Goal: Task Accomplishment & Management: Manage account settings

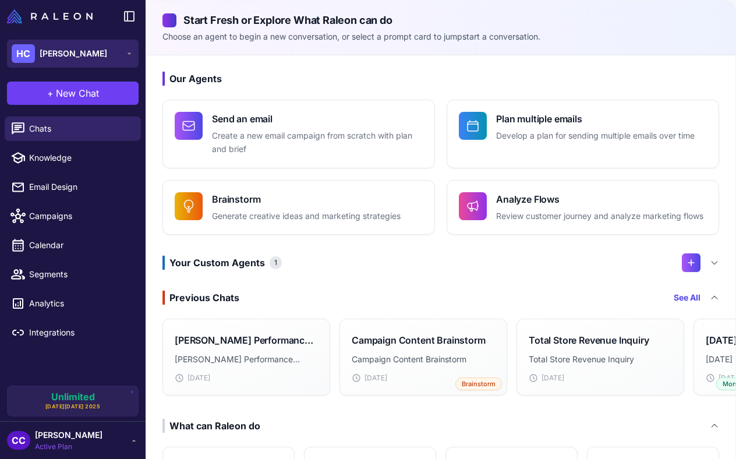
click at [94, 51] on button "HC [PERSON_NAME]" at bounding box center [73, 54] width 132 height 28
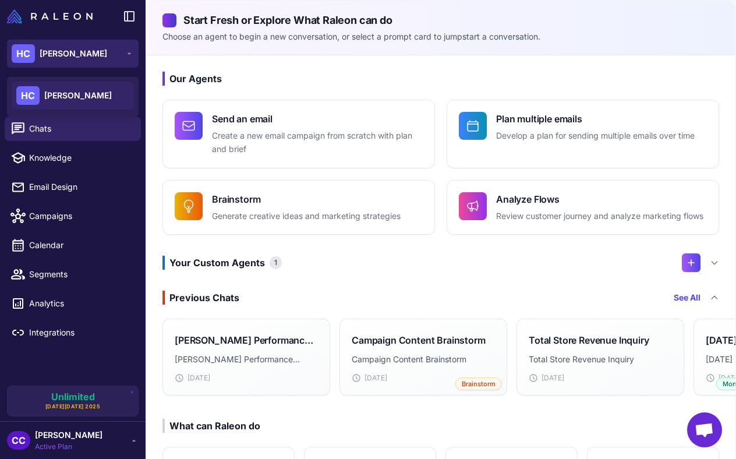
click at [94, 51] on button "HC [PERSON_NAME]" at bounding box center [73, 54] width 132 height 28
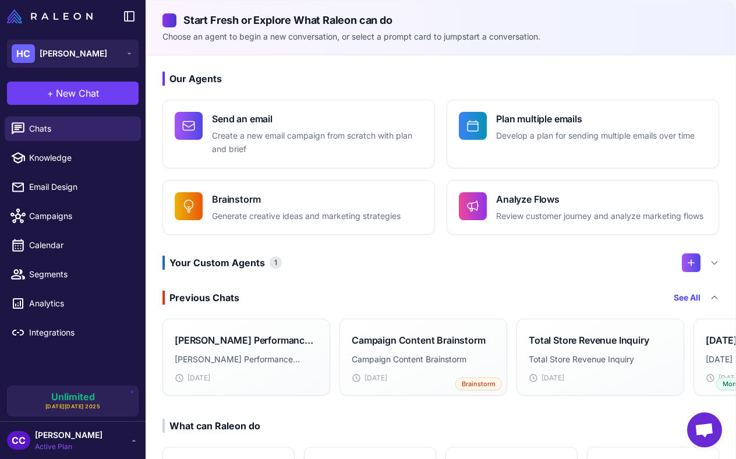
click at [70, 438] on span "[PERSON_NAME]" at bounding box center [69, 435] width 68 height 13
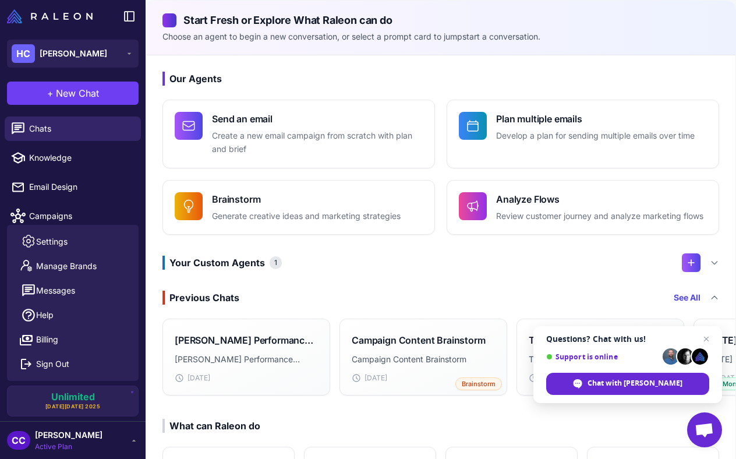
click at [51, 437] on span "[PERSON_NAME]" at bounding box center [69, 435] width 68 height 13
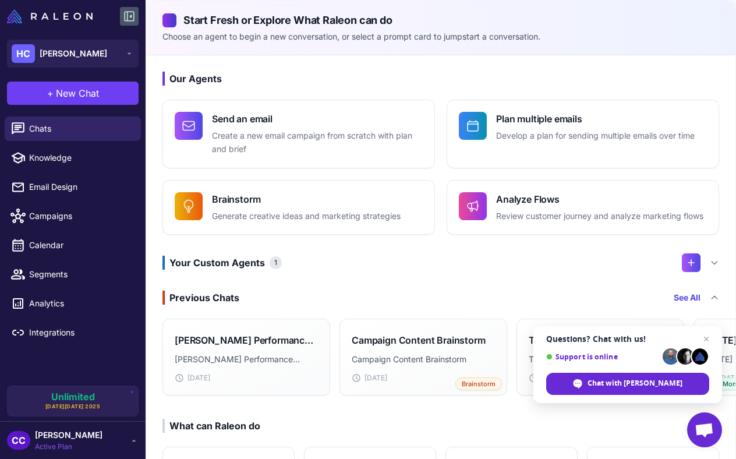
click at [129, 15] on icon at bounding box center [129, 16] width 14 height 14
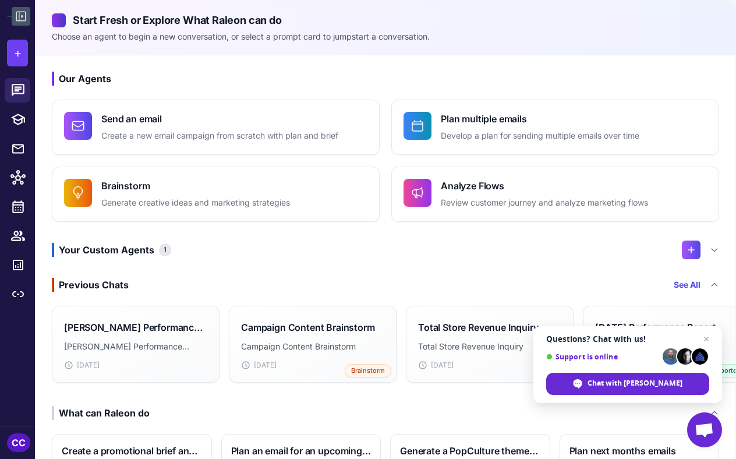
click at [23, 16] on icon at bounding box center [21, 16] width 14 height 14
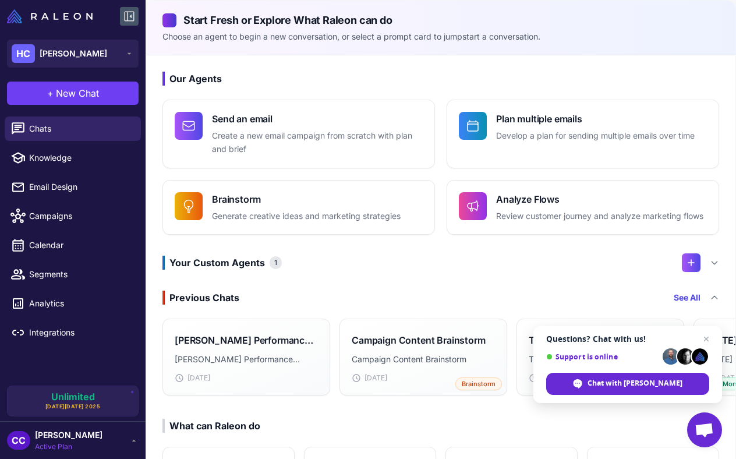
click at [61, 433] on span "[PERSON_NAME]" at bounding box center [69, 435] width 68 height 13
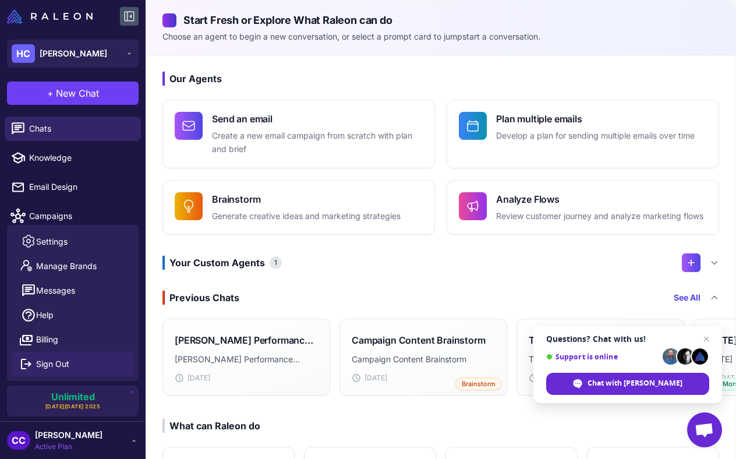
click at [47, 369] on span "Sign Out" at bounding box center [52, 364] width 33 height 13
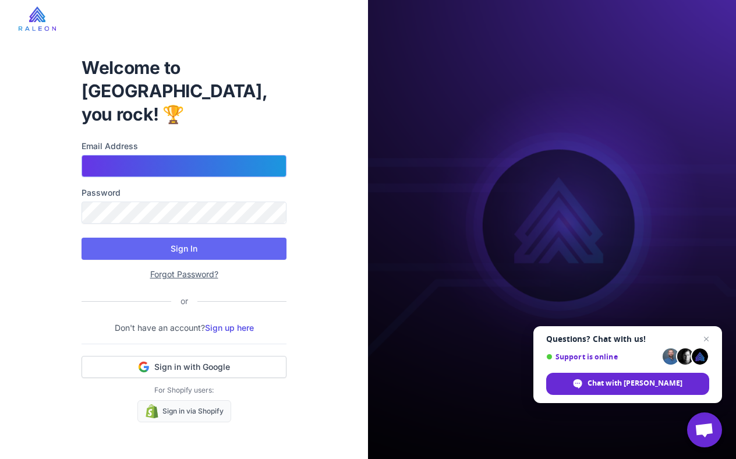
click at [139, 155] on input "Email Address" at bounding box center [184, 166] width 205 height 22
type input "**********"
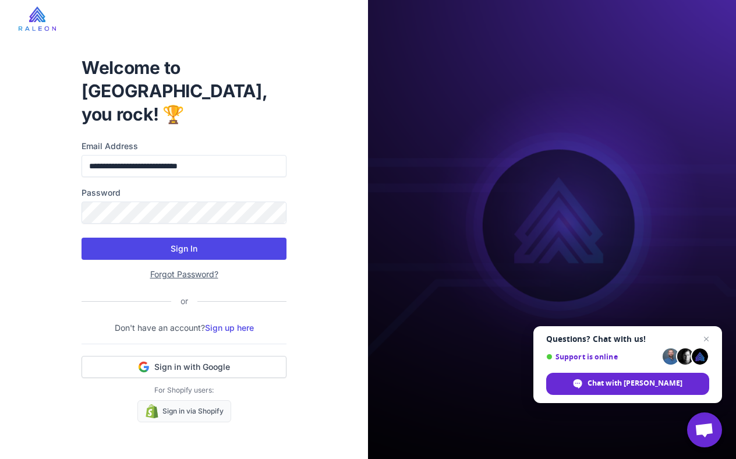
click at [150, 238] on button "Sign In" at bounding box center [184, 249] width 205 height 22
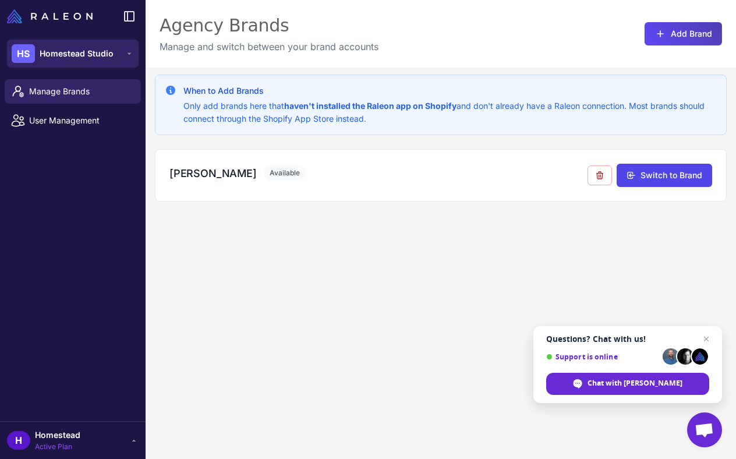
click at [93, 52] on span "Homestead Studio" at bounding box center [77, 53] width 74 height 13
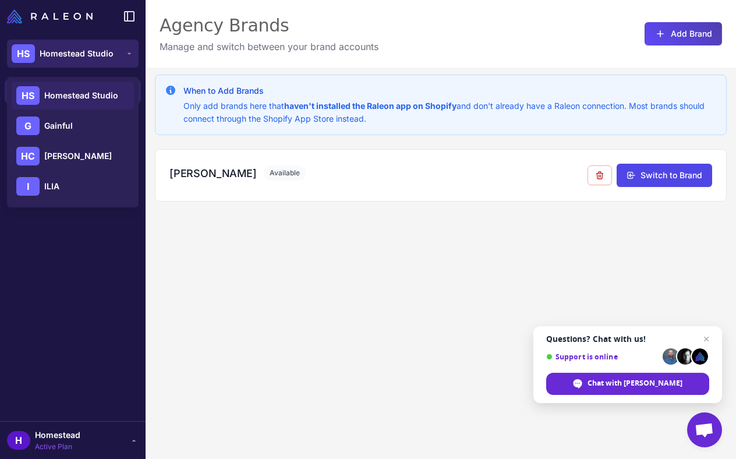
click at [77, 50] on span "Homestead Studio" at bounding box center [77, 53] width 74 height 13
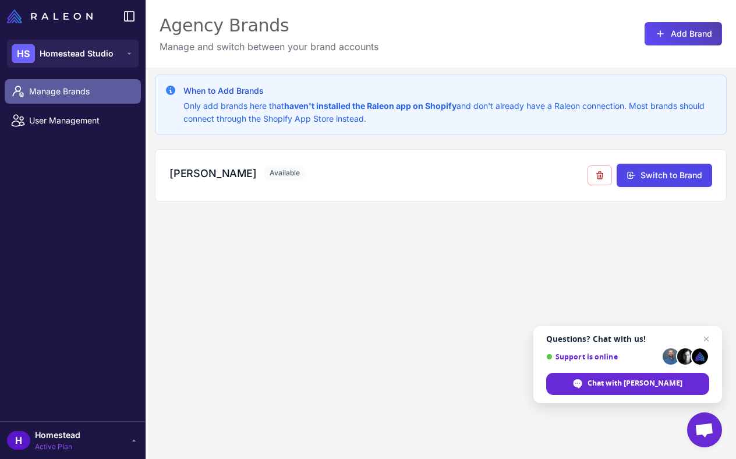
click at [68, 96] on span "Manage Brands" at bounding box center [80, 91] width 102 height 13
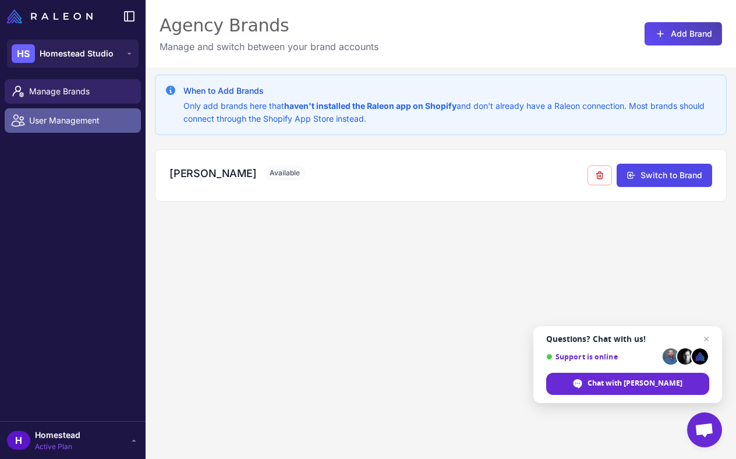
click at [77, 117] on span "User Management" at bounding box center [80, 120] width 102 height 13
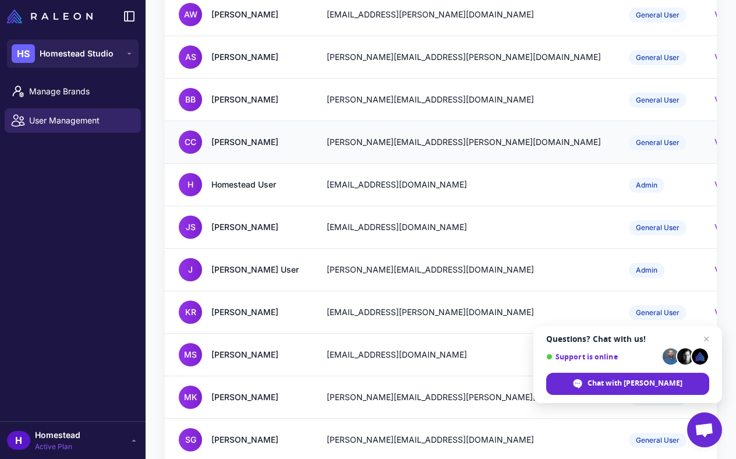
scroll to position [59, 0]
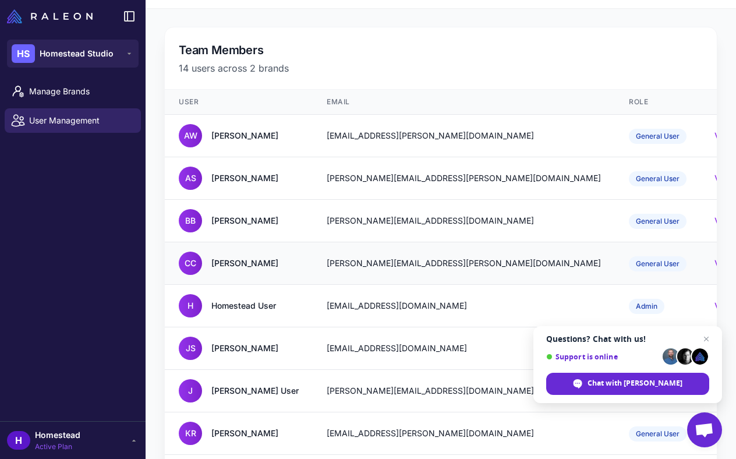
click at [250, 261] on div "[PERSON_NAME]" at bounding box center [244, 263] width 67 height 13
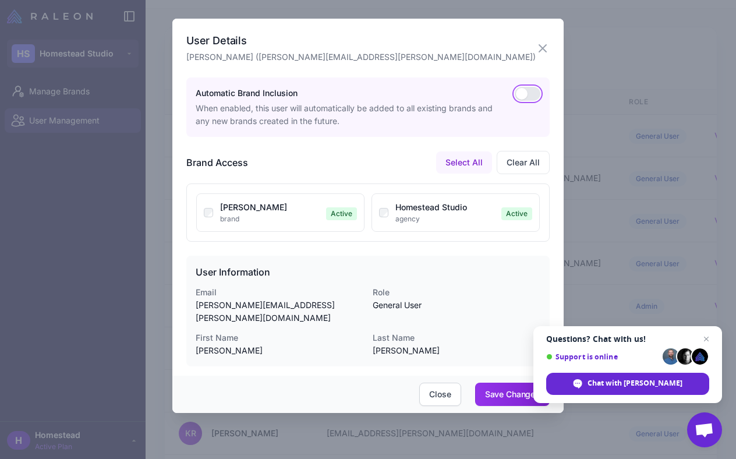
click at [521, 94] on button "button" at bounding box center [528, 94] width 26 height 14
click at [708, 338] on span "Close chat" at bounding box center [706, 339] width 15 height 15
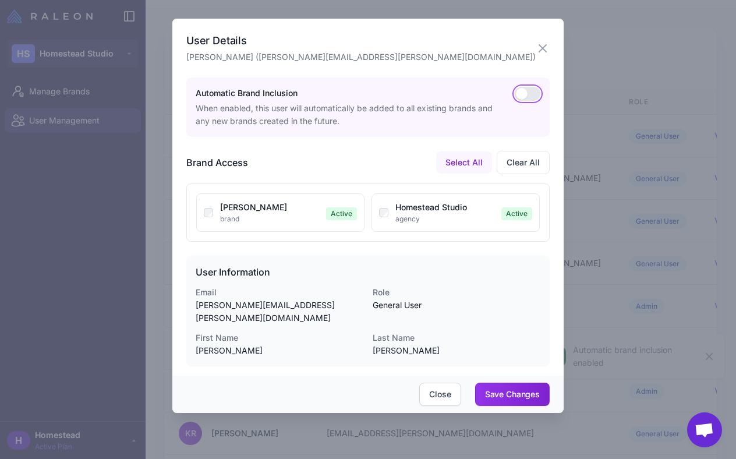
click at [526, 91] on button "button" at bounding box center [528, 94] width 26 height 14
click at [547, 49] on icon "button" at bounding box center [543, 48] width 14 height 14
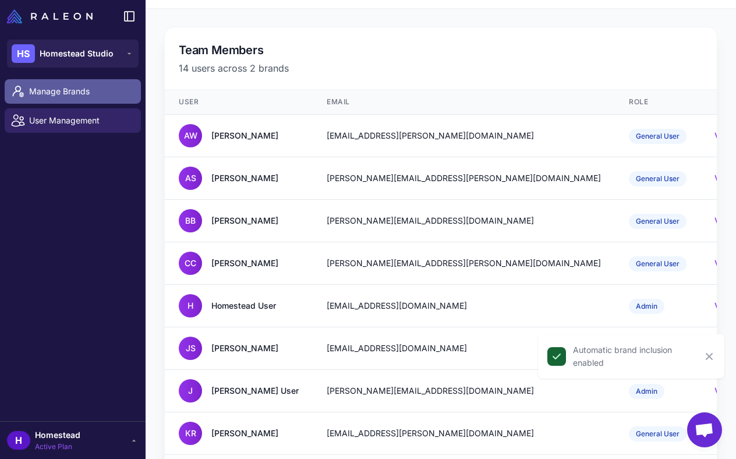
click at [78, 100] on link "Manage Brands" at bounding box center [73, 91] width 136 height 24
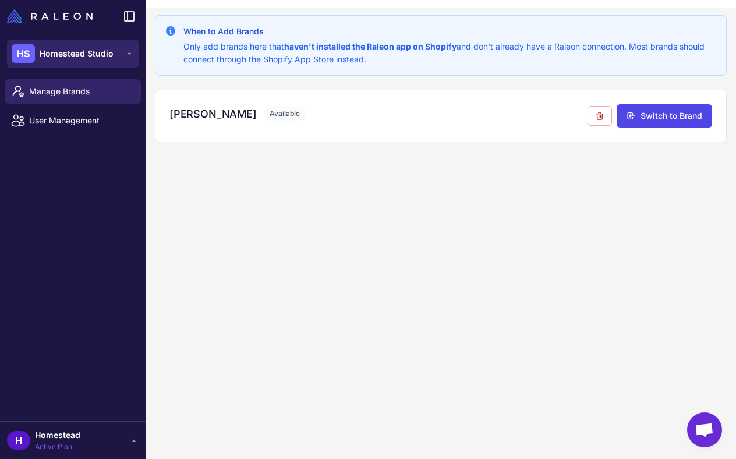
click at [91, 53] on span "Homestead Studio" at bounding box center [77, 53] width 74 height 13
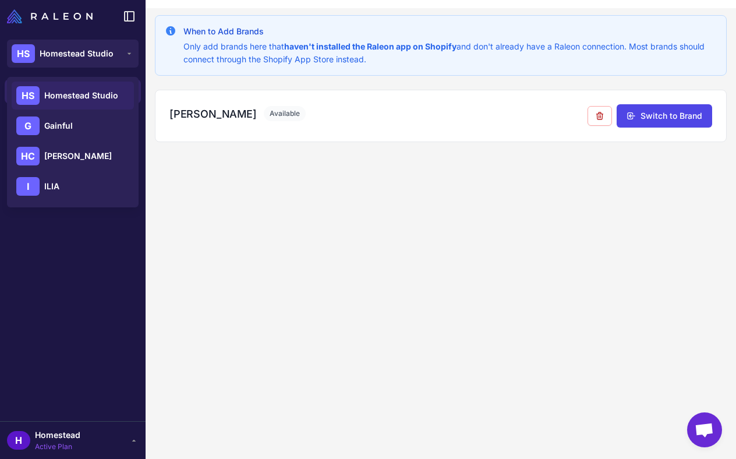
click at [85, 427] on div "H Homestead Active Plan" at bounding box center [73, 440] width 146 height 38
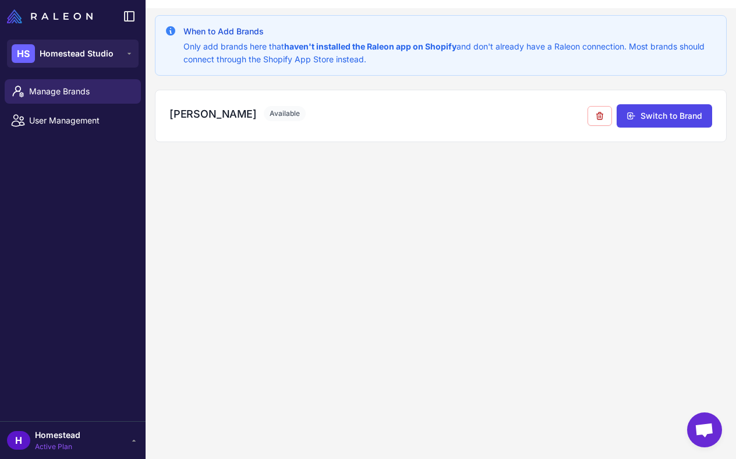
click at [75, 436] on span "Homestead" at bounding box center [57, 435] width 45 height 13
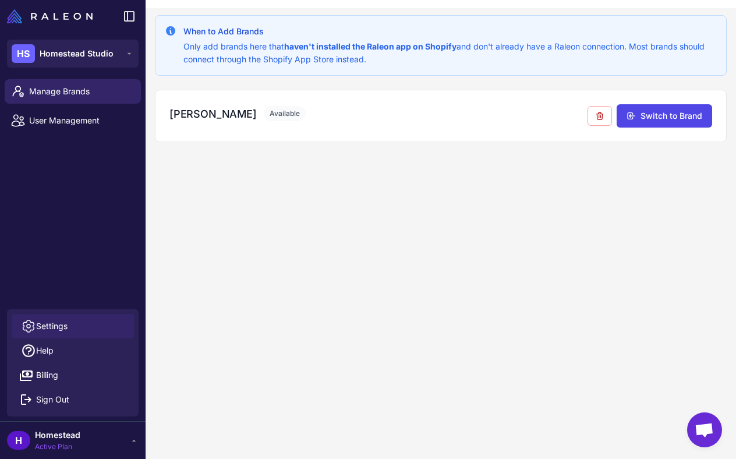
click at [70, 328] on link "Settings" at bounding box center [73, 326] width 122 height 24
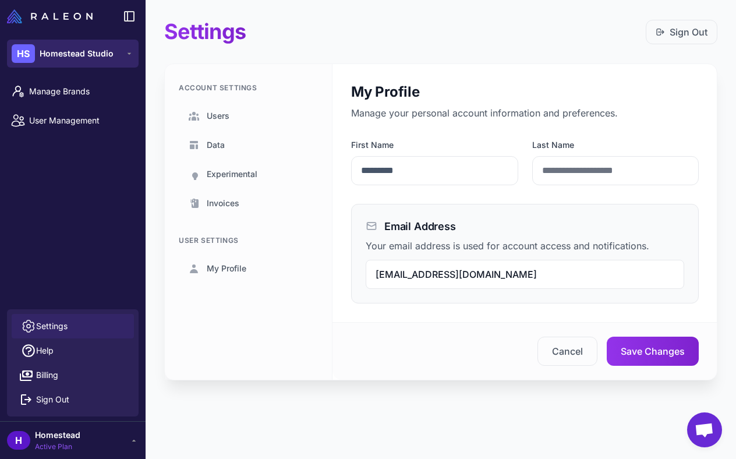
click at [84, 51] on span "Homestead Studio" at bounding box center [77, 53] width 74 height 13
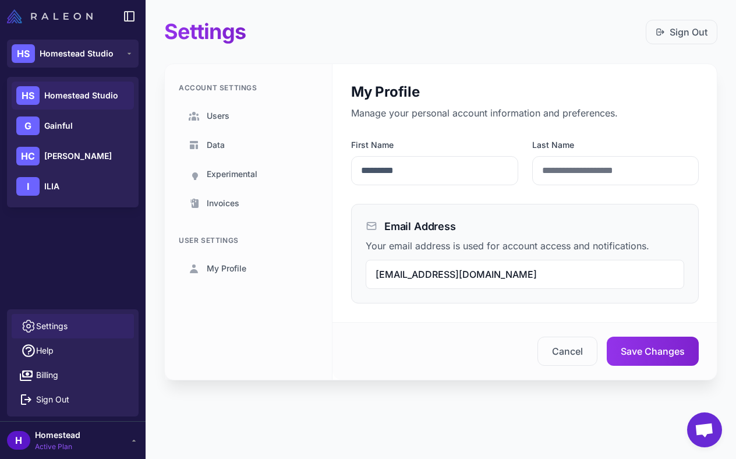
click at [59, 16] on img at bounding box center [50, 16] width 86 height 14
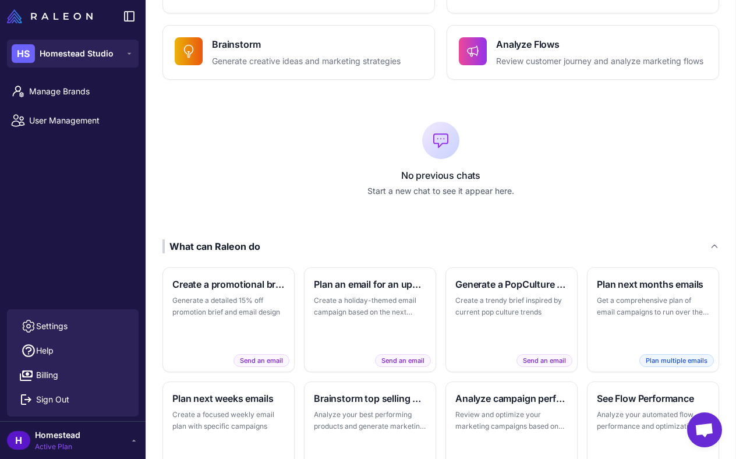
scroll to position [327, 0]
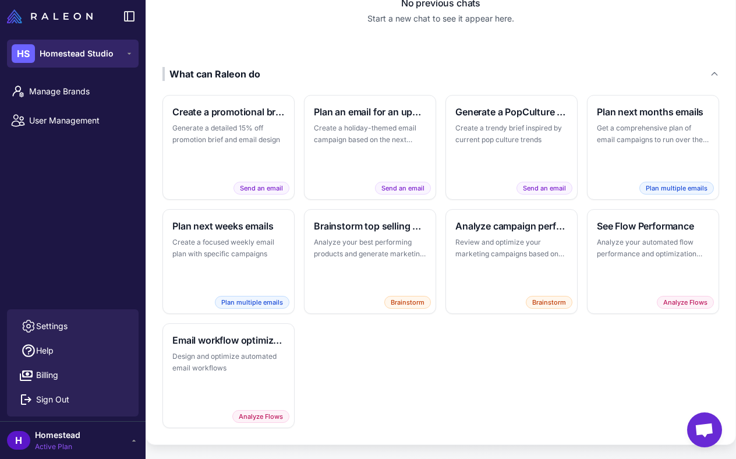
click at [85, 58] on span "Homestead Studio" at bounding box center [77, 53] width 74 height 13
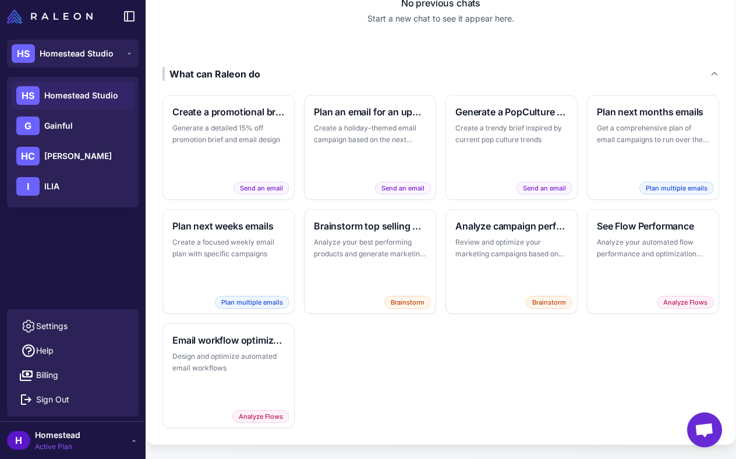
click at [63, 433] on span "Homestead" at bounding box center [57, 435] width 45 height 13
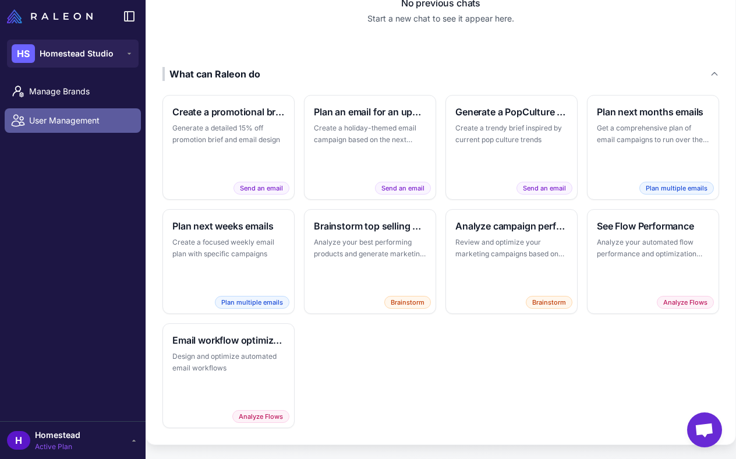
click at [68, 114] on span "User Management" at bounding box center [80, 120] width 102 height 13
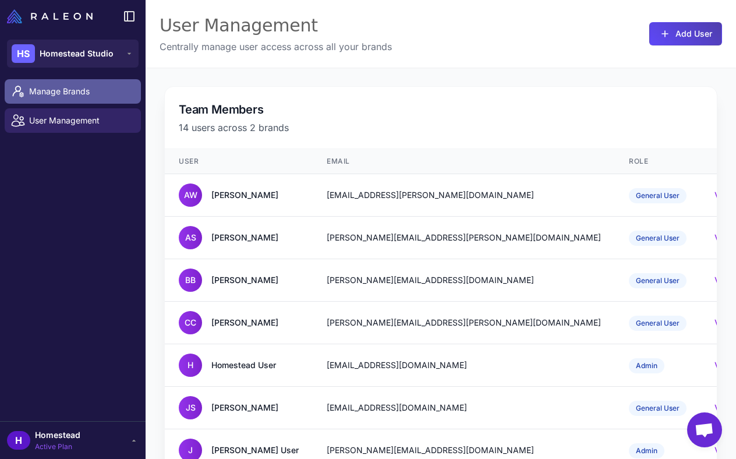
click at [74, 101] on link "Manage Brands" at bounding box center [73, 91] width 136 height 24
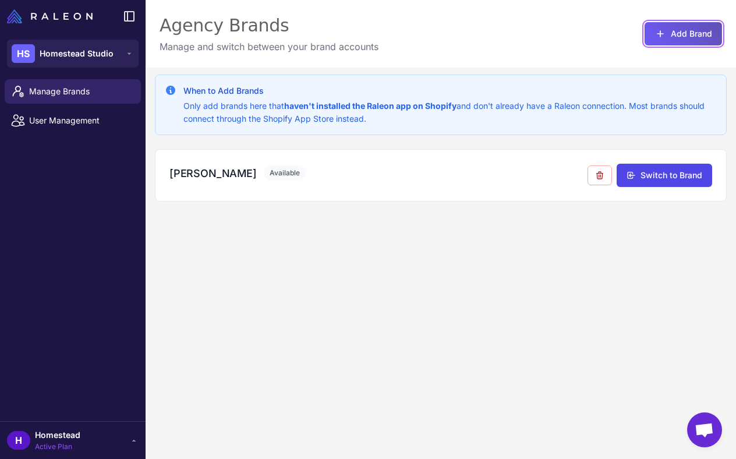
click at [690, 36] on button "Add Brand" at bounding box center [683, 33] width 77 height 23
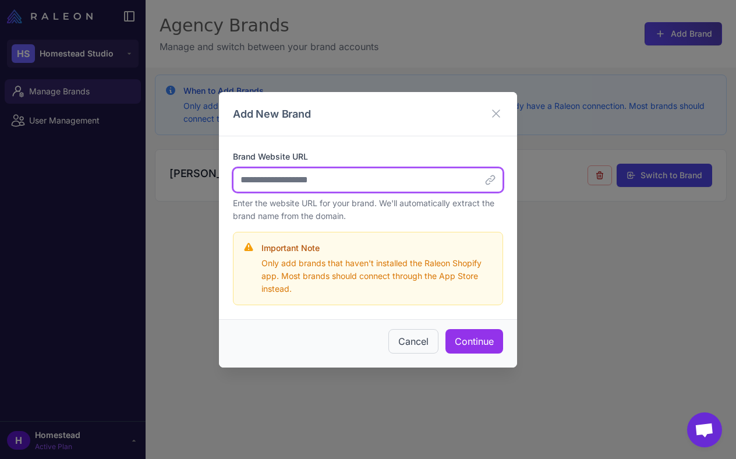
click at [340, 189] on input "Brand Website URL" at bounding box center [368, 180] width 270 height 24
paste input "**********"
type input "**********"
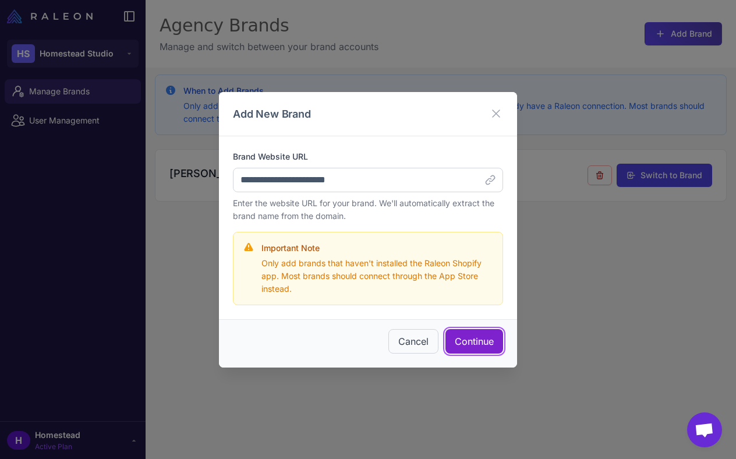
click at [485, 341] on button "Continue" at bounding box center [475, 341] width 58 height 24
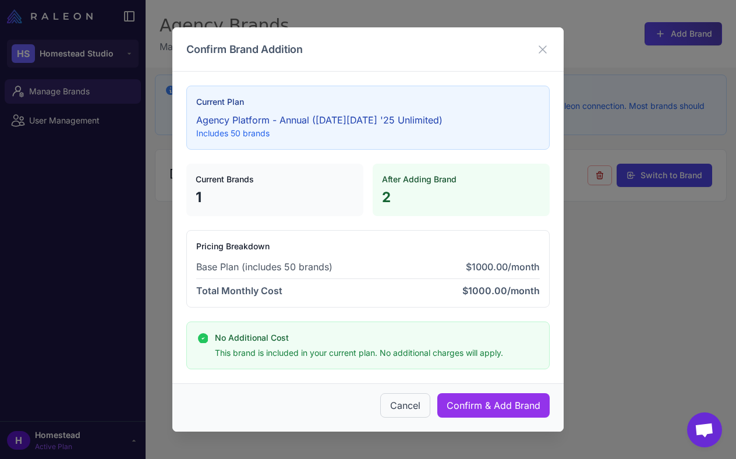
click at [263, 185] on h4 "Current Brands" at bounding box center [275, 179] width 158 height 13
click at [548, 47] on icon at bounding box center [543, 50] width 14 height 14
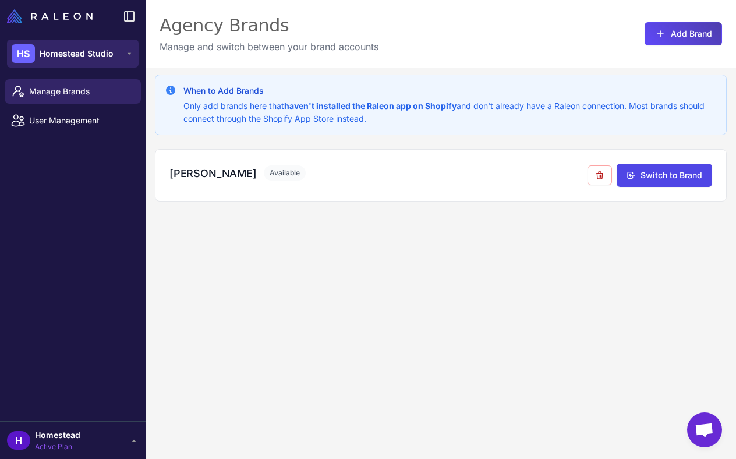
click at [89, 54] on span "Homestead Studio" at bounding box center [77, 53] width 74 height 13
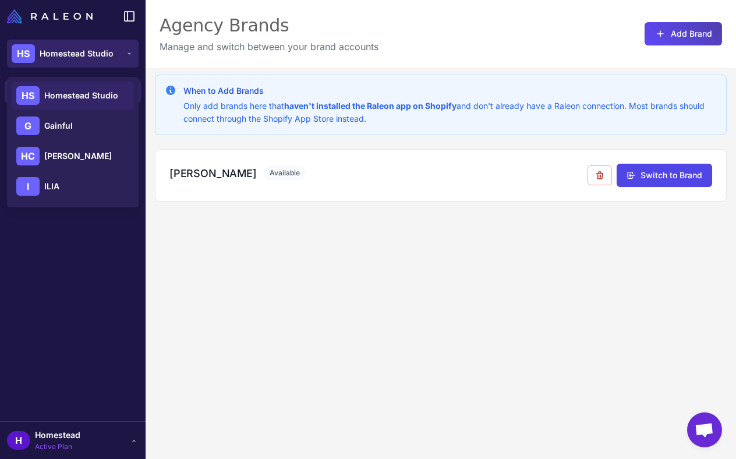
click at [89, 54] on span "Homestead Studio" at bounding box center [77, 53] width 74 height 13
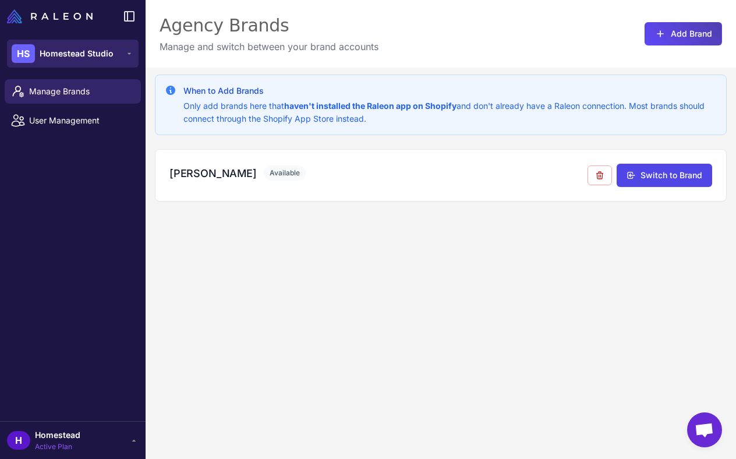
click at [89, 54] on span "Homestead Studio" at bounding box center [77, 53] width 74 height 13
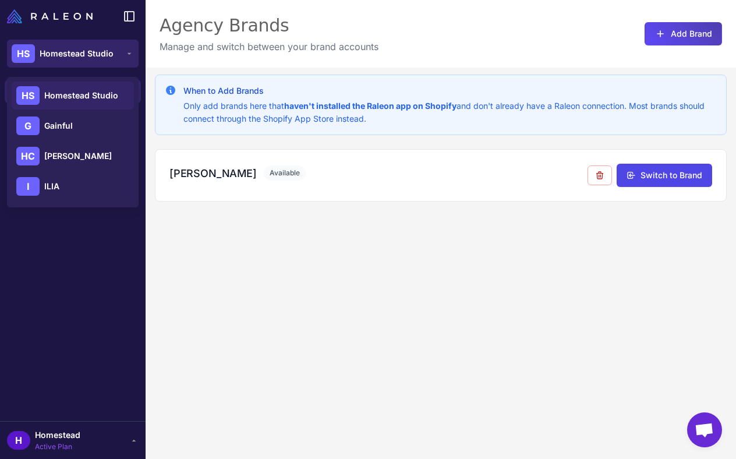
click at [92, 50] on span "Homestead Studio" at bounding box center [77, 53] width 74 height 13
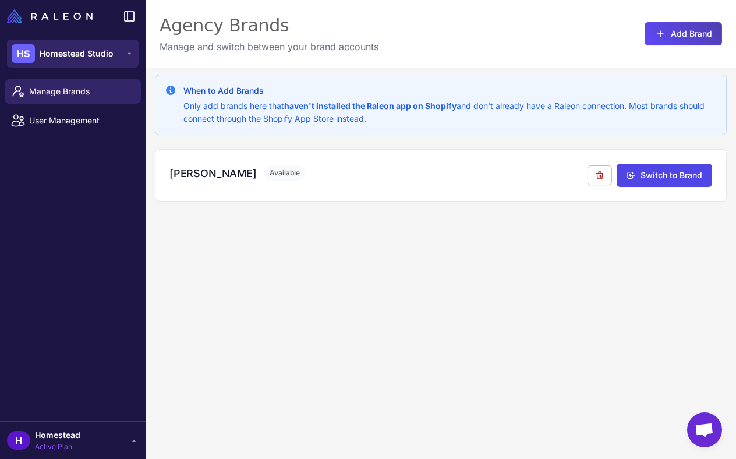
click at [104, 47] on span "Homestead Studio" at bounding box center [77, 53] width 74 height 13
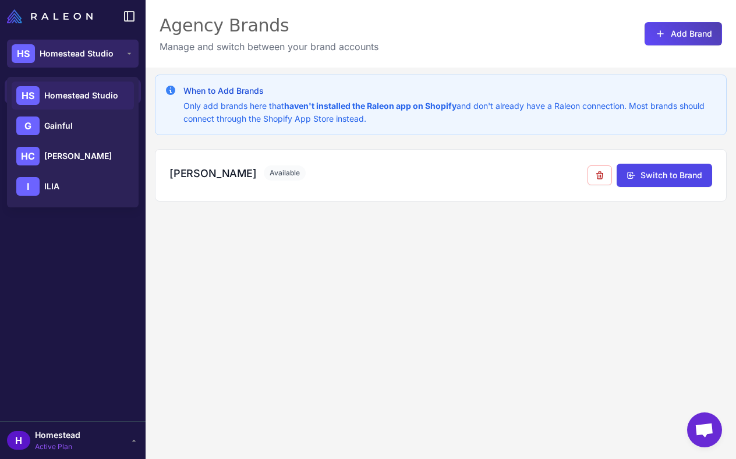
click at [94, 59] on span "Homestead Studio" at bounding box center [77, 53] width 74 height 13
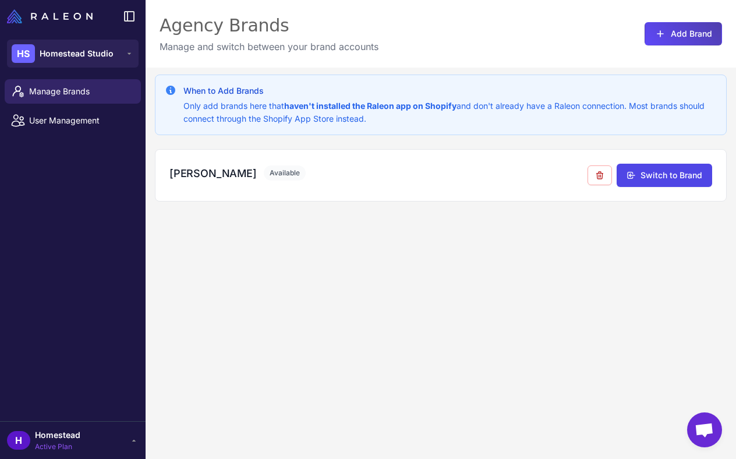
click at [118, 19] on div at bounding box center [73, 16] width 146 height 33
click at [133, 14] on icon at bounding box center [130, 17] width 10 height 10
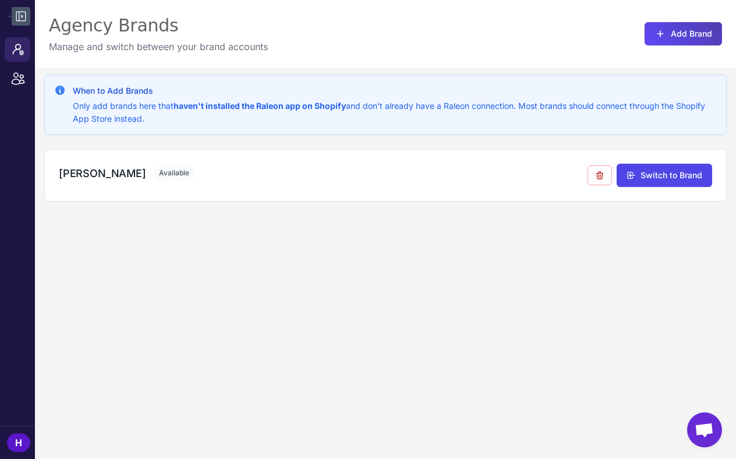
click at [29, 18] on button at bounding box center [21, 16] width 19 height 19
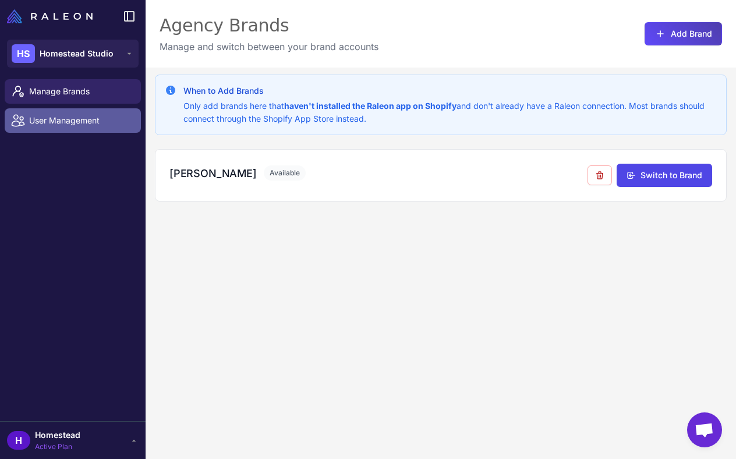
click at [28, 116] on div at bounding box center [21, 120] width 15 height 15
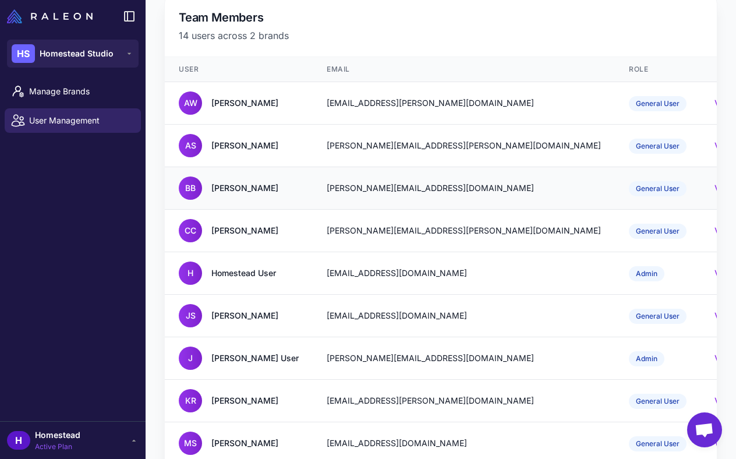
scroll to position [87, 0]
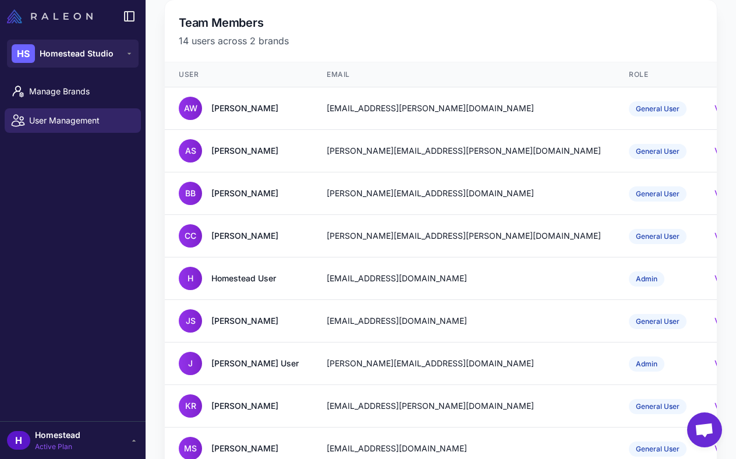
click at [65, 13] on img at bounding box center [50, 16] width 86 height 14
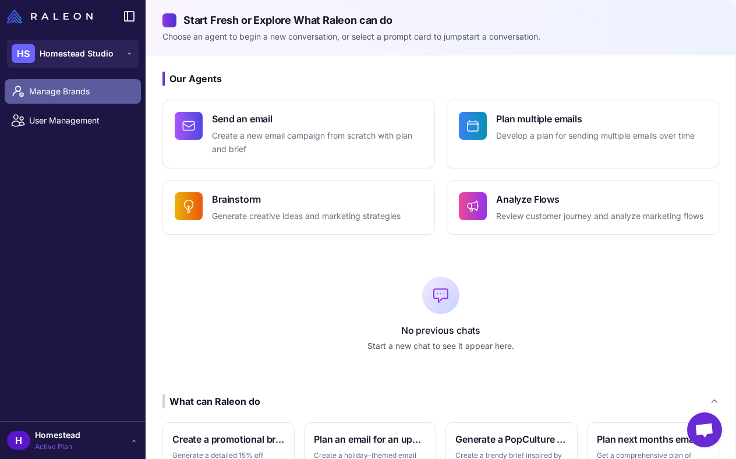
click at [72, 94] on span "Manage Brands" at bounding box center [80, 91] width 102 height 13
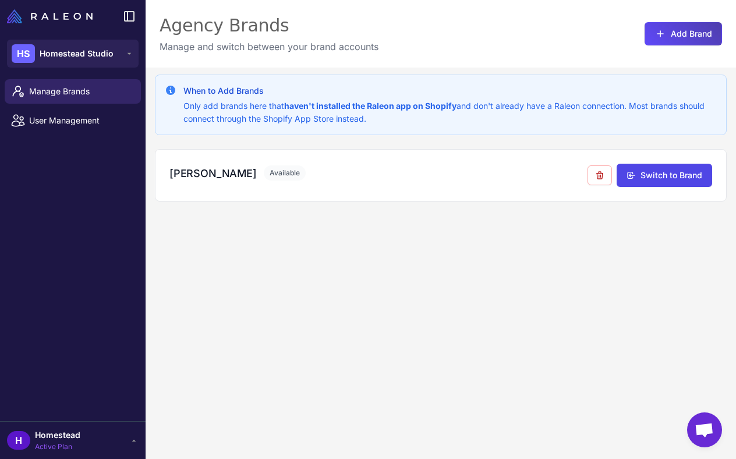
click at [76, 440] on span "Homestead" at bounding box center [57, 435] width 45 height 13
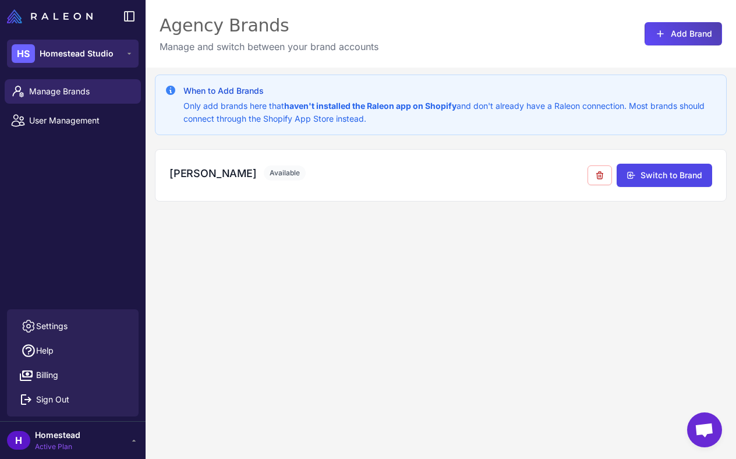
click at [99, 50] on span "Homestead Studio" at bounding box center [77, 53] width 74 height 13
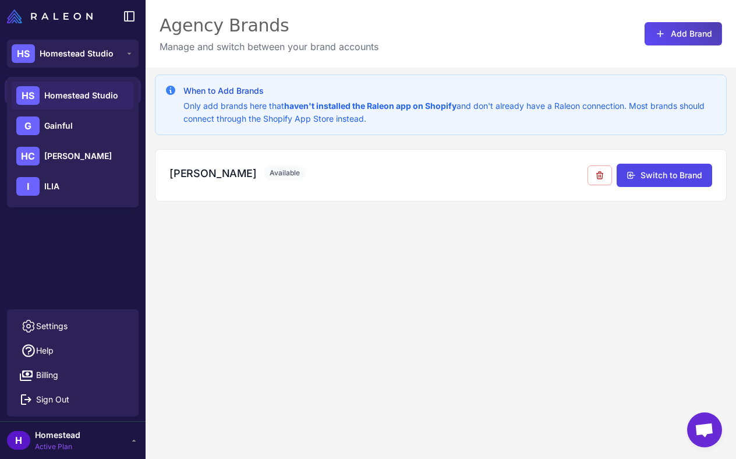
drag, startPoint x: 326, startPoint y: 43, endPoint x: 278, endPoint y: 43, distance: 47.8
click at [323, 43] on p "Manage and switch between your brand accounts" at bounding box center [269, 47] width 219 height 14
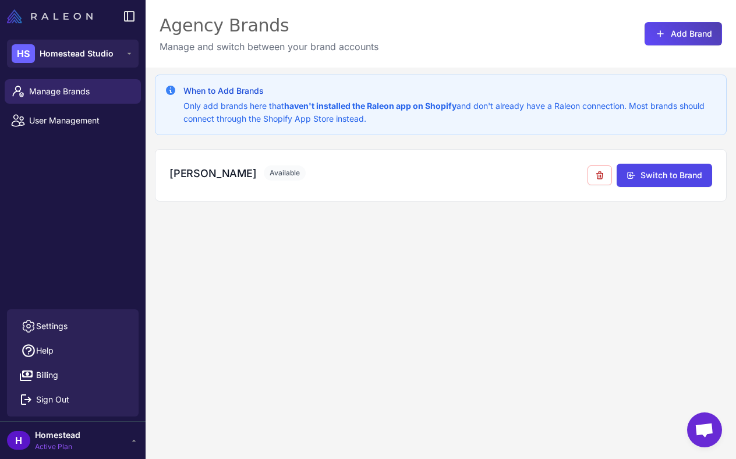
click at [55, 19] on img at bounding box center [50, 16] width 86 height 14
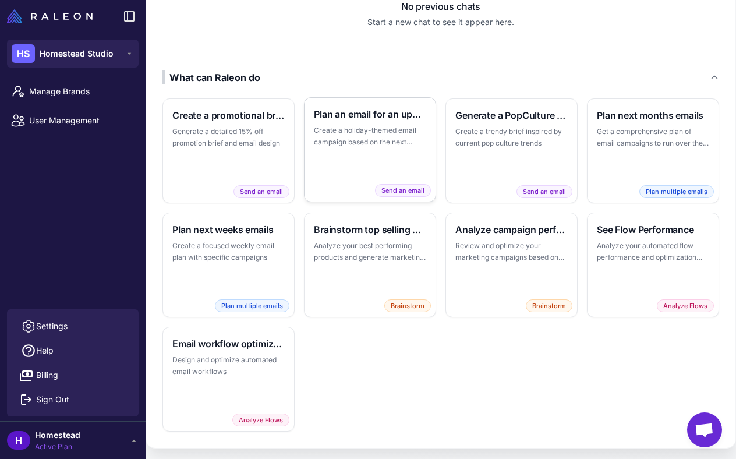
scroll to position [327, 0]
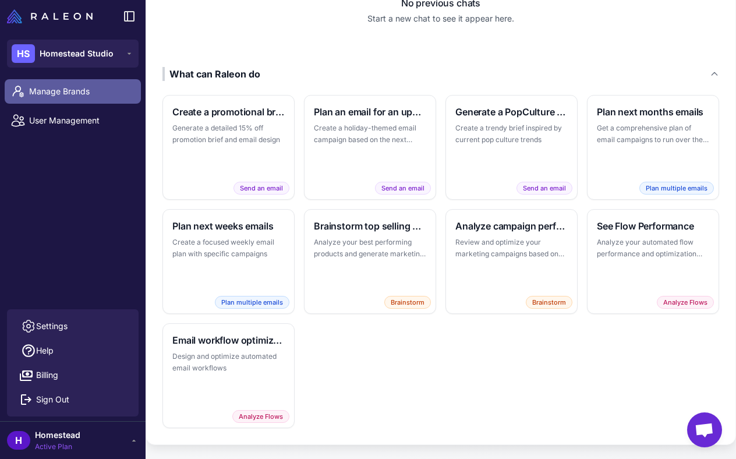
click at [43, 82] on link "Manage Brands" at bounding box center [73, 91] width 136 height 24
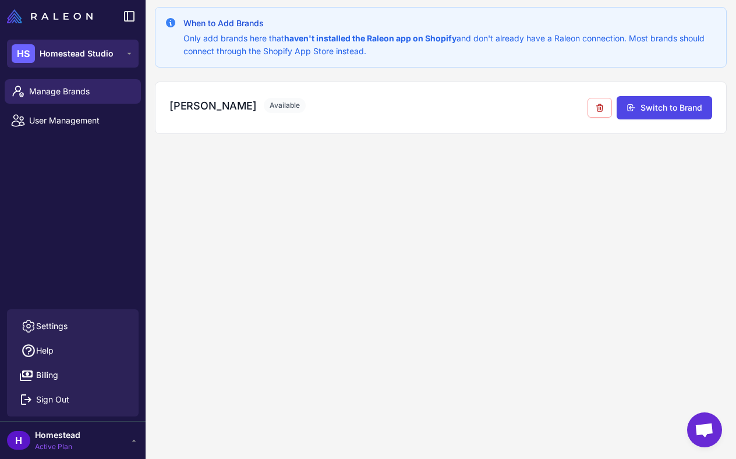
click at [97, 50] on span "Homestead Studio" at bounding box center [77, 53] width 74 height 13
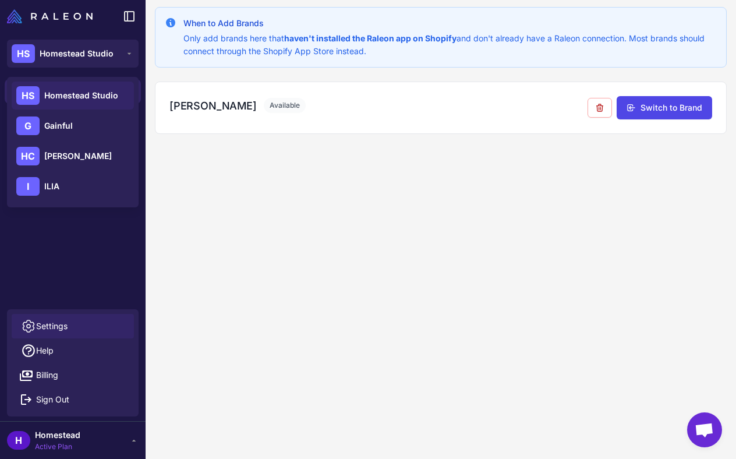
click at [66, 319] on link "Settings" at bounding box center [73, 326] width 122 height 24
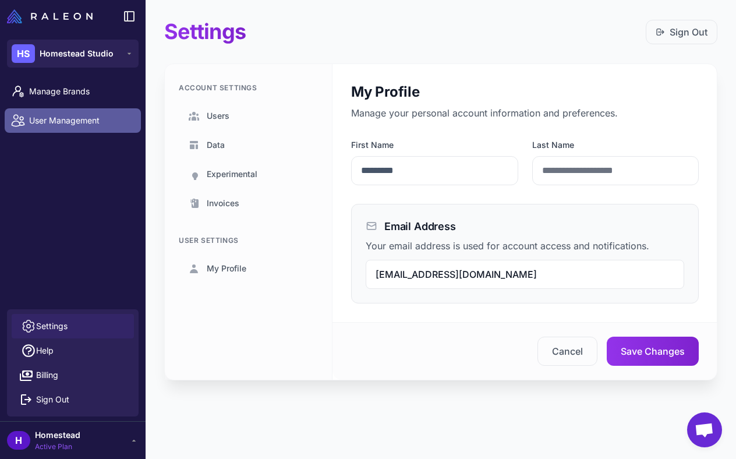
click at [67, 127] on link "User Management" at bounding box center [73, 120] width 136 height 24
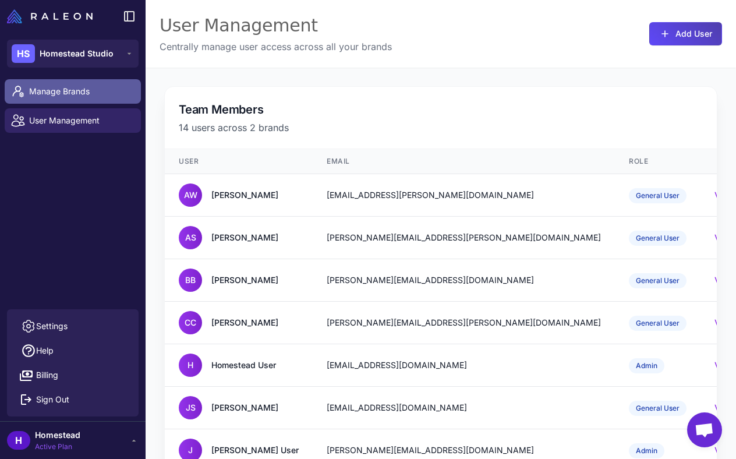
click at [56, 102] on link "Manage Brands" at bounding box center [73, 91] width 136 height 24
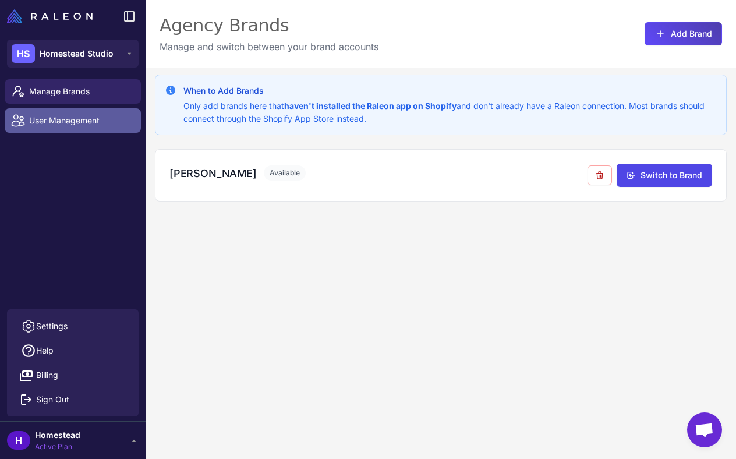
click at [62, 114] on link "User Management" at bounding box center [73, 120] width 136 height 24
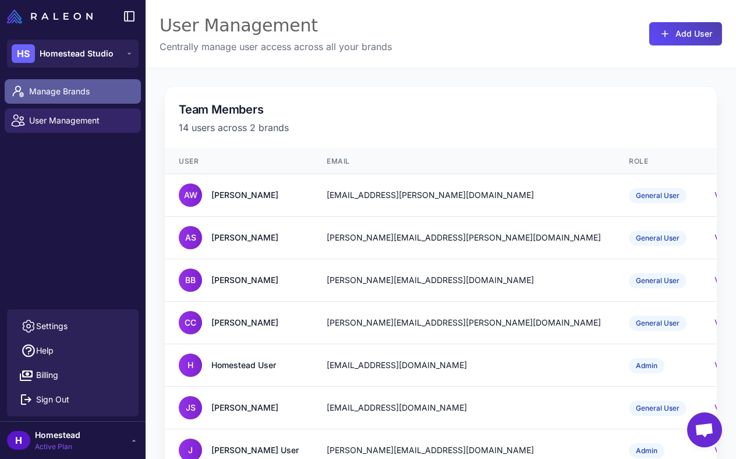
click at [58, 93] on span "Manage Brands" at bounding box center [80, 91] width 102 height 13
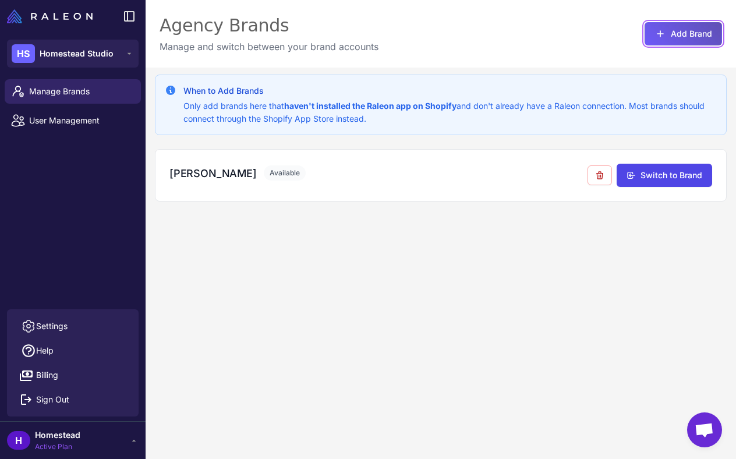
click at [672, 28] on button "Add Brand" at bounding box center [683, 33] width 77 height 23
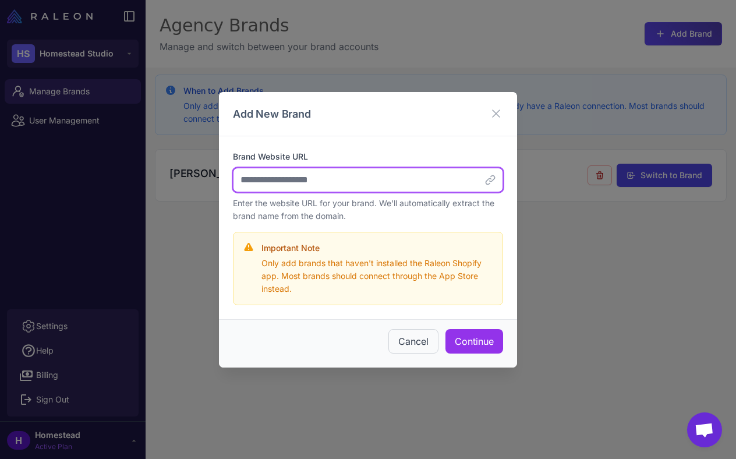
click at [314, 188] on input "Brand Website URL" at bounding box center [368, 180] width 270 height 24
paste input "**********"
type input "**********"
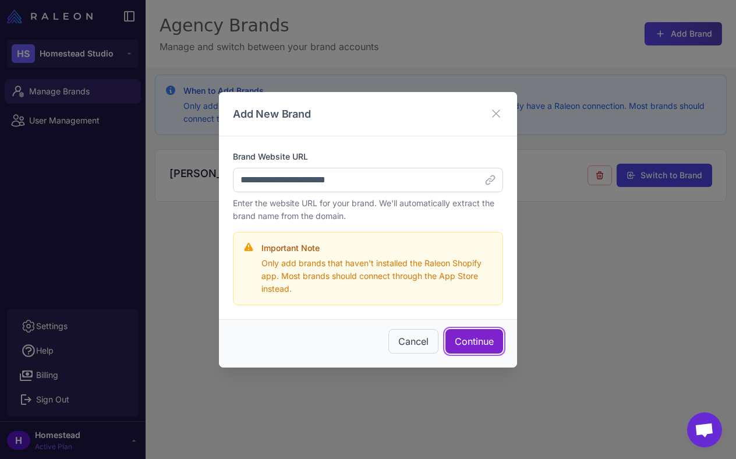
click at [469, 343] on button "Continue" at bounding box center [475, 341] width 58 height 24
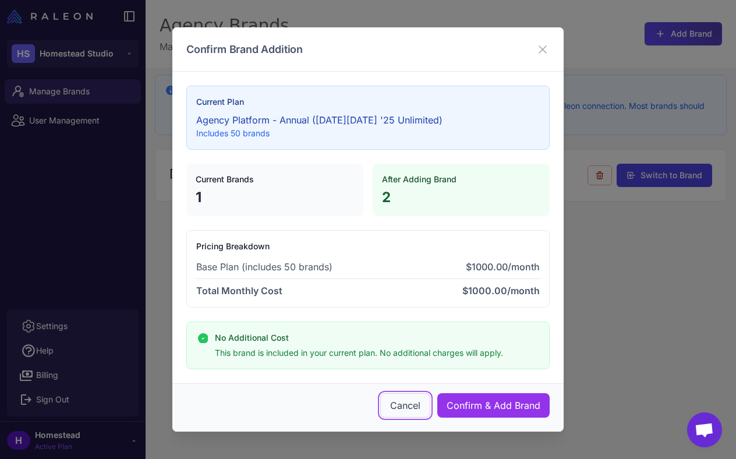
click at [406, 404] on button "Cancel" at bounding box center [405, 405] width 50 height 24
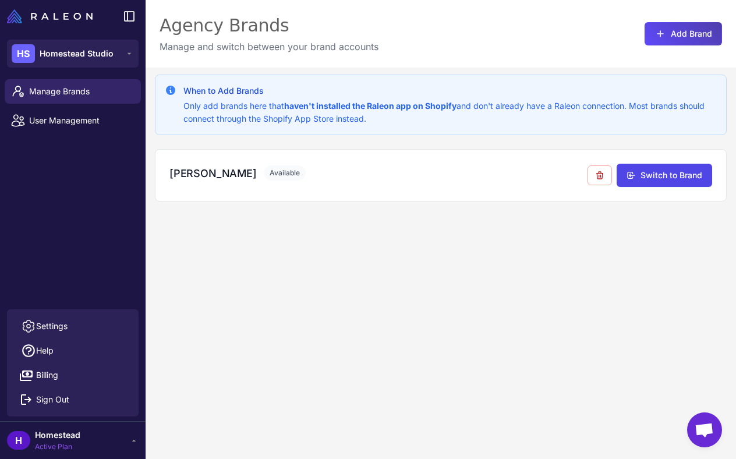
click at [83, 440] on div "H Homestead Active Plan" at bounding box center [73, 440] width 132 height 23
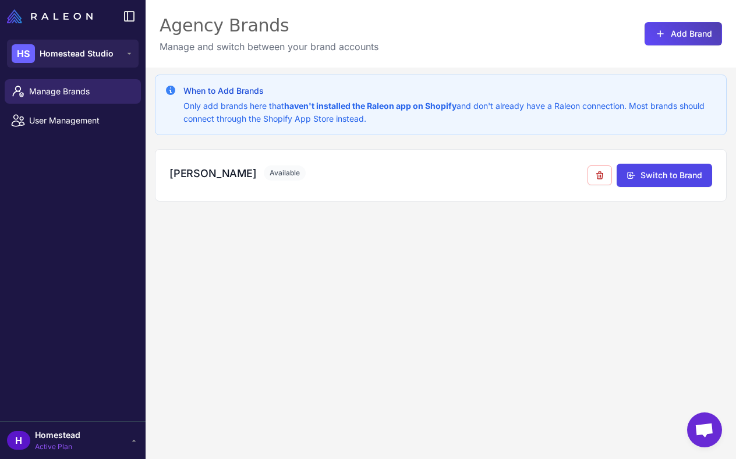
click at [83, 440] on div "H Homestead Active Plan" at bounding box center [73, 440] width 132 height 23
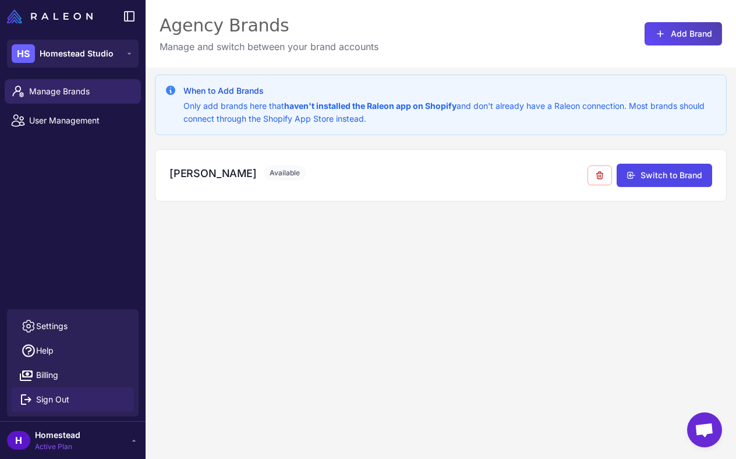
click at [62, 406] on button "Sign Out" at bounding box center [73, 399] width 122 height 24
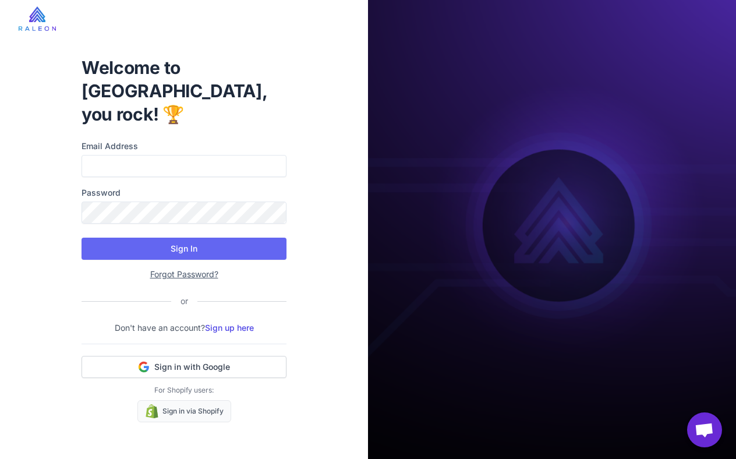
click at [193, 186] on label "Password" at bounding box center [184, 192] width 205 height 13
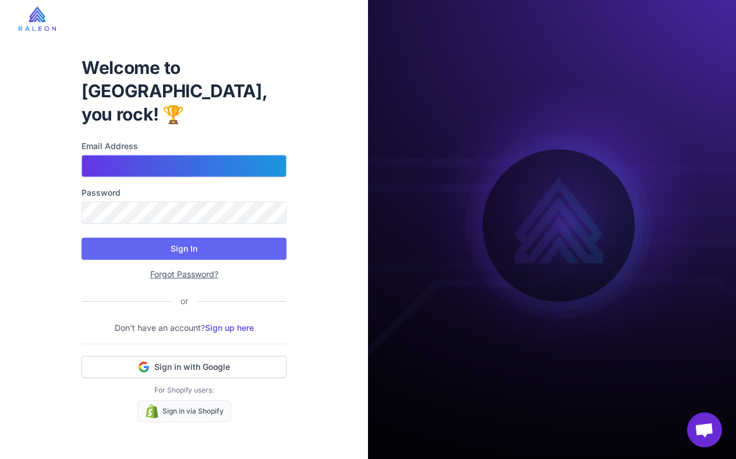
click at [193, 155] on input "Email Address" at bounding box center [184, 166] width 205 height 22
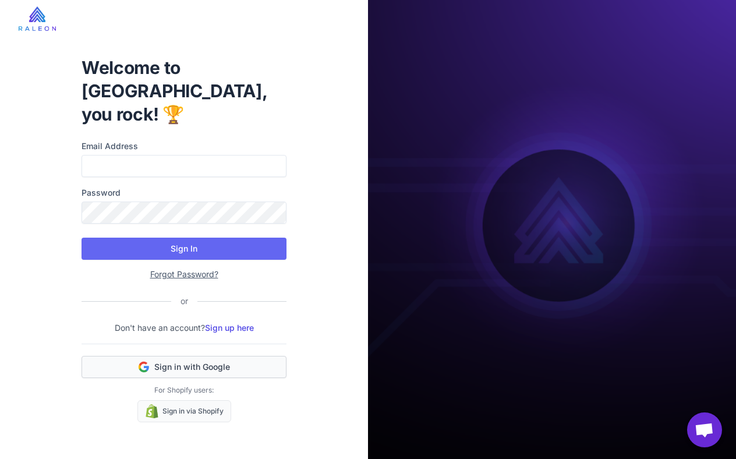
click at [190, 361] on span "Sign in with Google" at bounding box center [192, 367] width 76 height 12
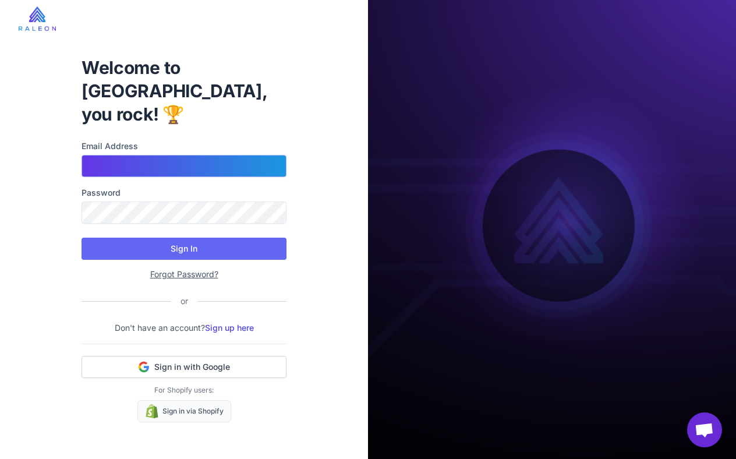
click at [182, 155] on input "Email Address" at bounding box center [184, 166] width 205 height 22
